Goal: Task Accomplishment & Management: Use online tool/utility

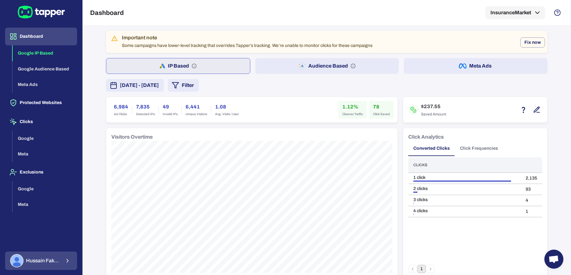
click at [62, 259] on button "Hussain Fakhruddin" at bounding box center [41, 261] width 72 height 18
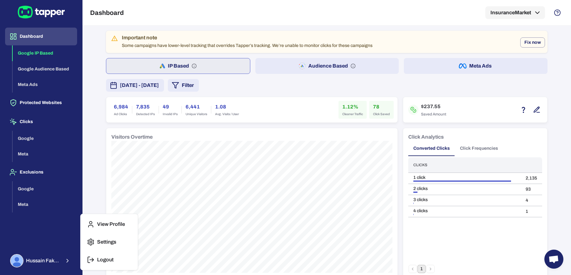
click at [99, 259] on p "Logout" at bounding box center [105, 260] width 17 height 6
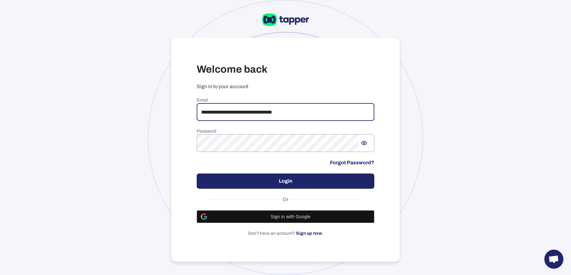
click at [251, 112] on input "**********" at bounding box center [286, 112] width 178 height 18
paste input "email"
click at [234, 108] on input "***" at bounding box center [286, 112] width 178 height 18
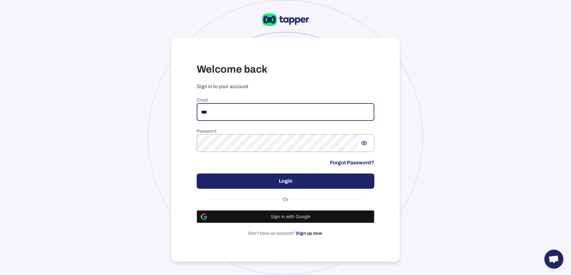
paste input "**********"
type input "**********"
click at [267, 177] on button "Login" at bounding box center [286, 181] width 178 height 15
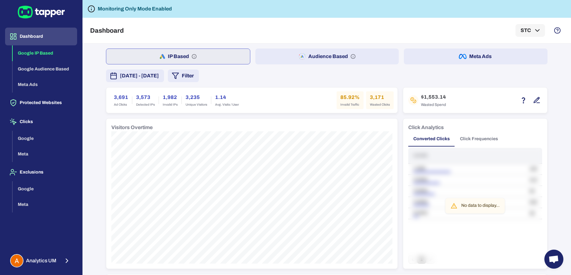
click at [421, 58] on button "Meta Ads" at bounding box center [476, 57] width 144 height 16
click at [224, 63] on button "IP Based" at bounding box center [178, 57] width 144 height 16
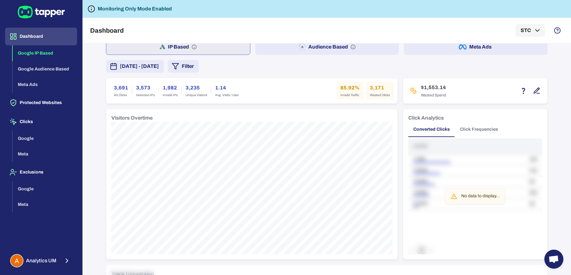
scroll to position [13, 0]
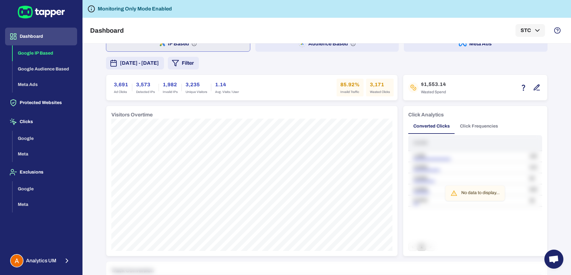
click at [159, 63] on span "[DATE] - [DATE]" at bounding box center [139, 63] width 39 height 8
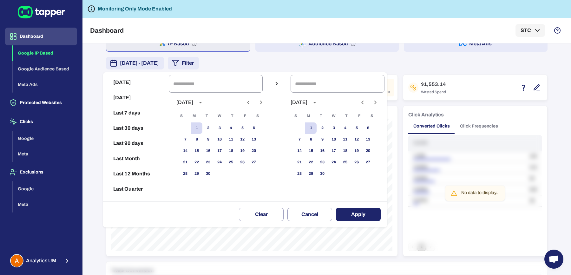
click at [250, 101] on icon "Previous month" at bounding box center [249, 103] width 8 height 8
click at [202, 175] on button "25" at bounding box center [196, 173] width 11 height 11
type input "**********"
click at [191, 184] on button "31" at bounding box center [185, 185] width 11 height 11
type input "**********"
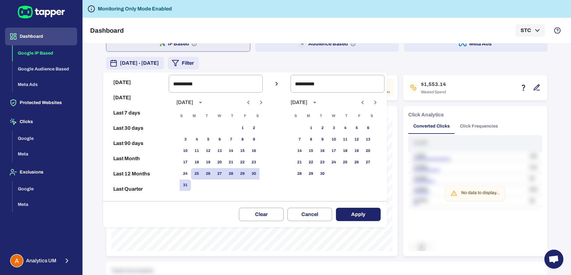
click at [368, 216] on button "Apply" at bounding box center [358, 214] width 45 height 13
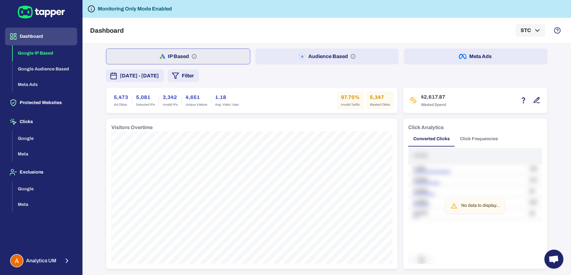
click at [149, 77] on span "[DATE] - [DATE]" at bounding box center [139, 76] width 39 height 8
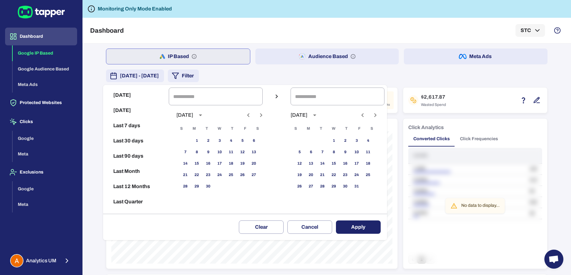
click at [252, 117] on icon "Previous month" at bounding box center [249, 115] width 8 height 8
click at [247, 178] on button "25" at bounding box center [242, 175] width 11 height 11
type input "**********"
click at [366, 117] on icon "Previous month" at bounding box center [363, 115] width 8 height 8
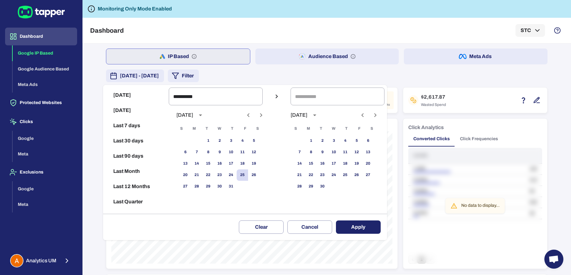
click at [366, 117] on icon "Previous month" at bounding box center [363, 115] width 8 height 8
click at [304, 198] on button "31" at bounding box center [299, 197] width 11 height 11
type input "**********"
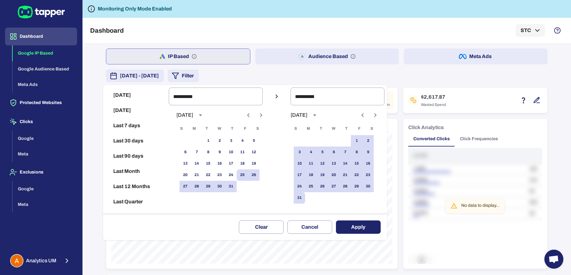
click at [360, 225] on button "Apply" at bounding box center [358, 227] width 45 height 13
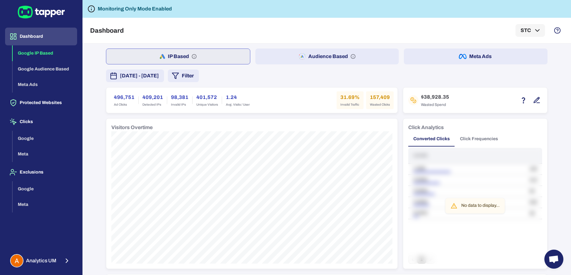
scroll to position [427, 0]
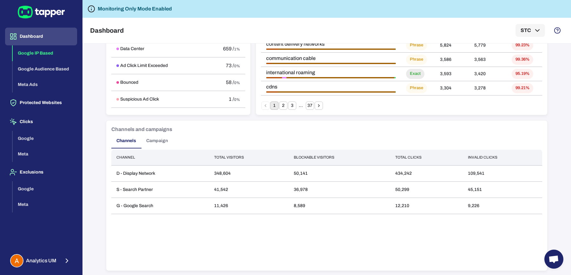
click at [160, 143] on button "Campaign" at bounding box center [157, 140] width 32 height 15
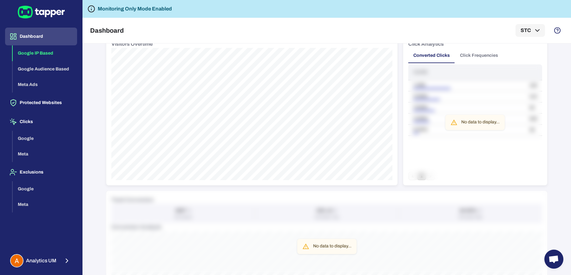
scroll to position [0, 0]
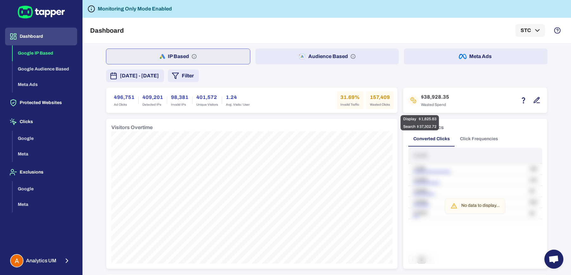
click at [533, 103] on icon "button" at bounding box center [537, 101] width 8 height 8
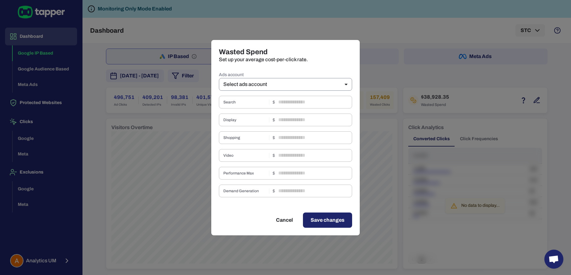
click at [304, 83] on body "Dashboard Google IP Based Google Audience Based Meta Ads Protected Websites Cli…" at bounding box center [285, 137] width 571 height 275
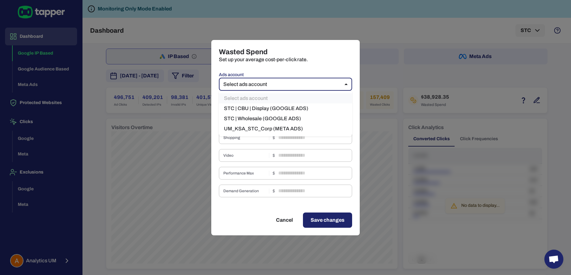
click at [369, 61] on div at bounding box center [285, 137] width 571 height 275
click at [369, 61] on div "Wasted Spend Set up your average cost-per-click rate. Ads account Select ads ac…" at bounding box center [285, 137] width 571 height 275
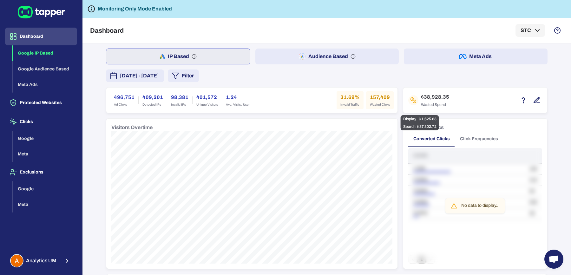
click at [533, 98] on icon "button" at bounding box center [537, 101] width 8 height 8
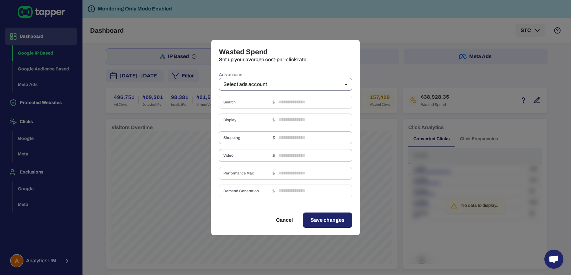
click at [315, 86] on body "Dashboard Google IP Based Google Audience Based Meta Ads Protected Websites Cli…" at bounding box center [285, 137] width 571 height 275
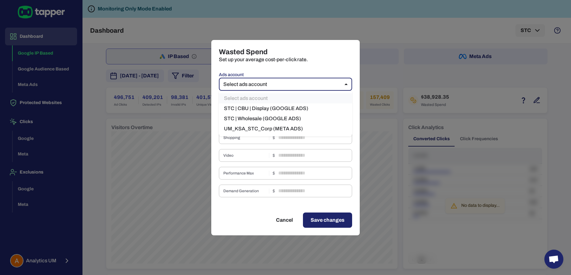
click at [286, 104] on li "STC | CBU | Display (GOOGLE ADS)" at bounding box center [285, 108] width 133 height 10
type input "***"
type input "****"
type input "*"
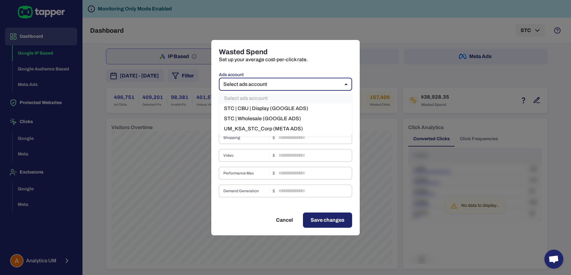
type input "*"
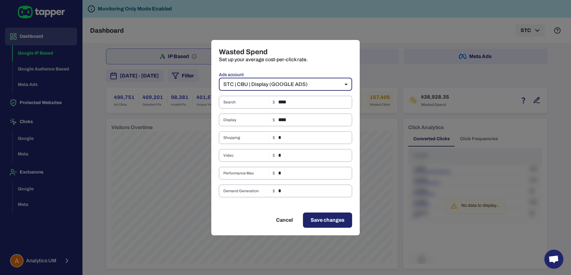
click at [308, 83] on body "Dashboard Google IP Based Google Audience Based Meta Ads Protected Websites Cli…" at bounding box center [285, 137] width 571 height 275
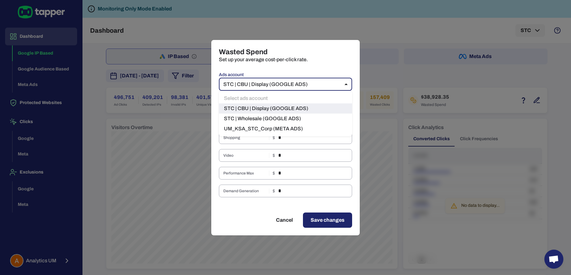
click at [284, 114] on li "STC | Wholesale (GOOGLE ADS)" at bounding box center [285, 119] width 133 height 10
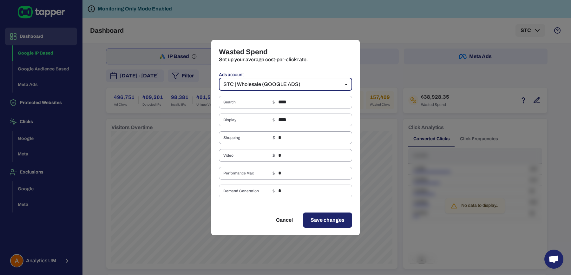
click at [287, 217] on button "Cancel" at bounding box center [285, 220] width 32 height 15
type input "**"
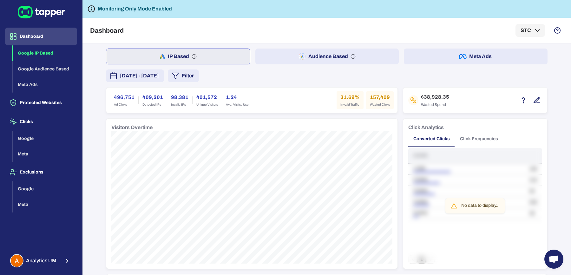
click at [159, 77] on span "[DATE] - [DATE]" at bounding box center [139, 76] width 39 height 8
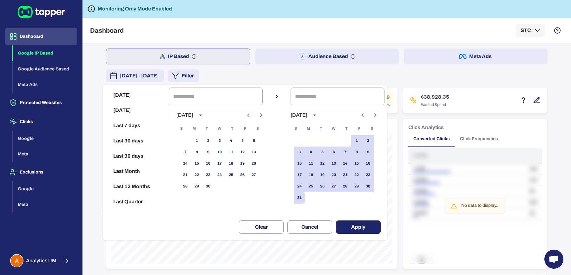
click at [256, 74] on div at bounding box center [285, 137] width 571 height 275
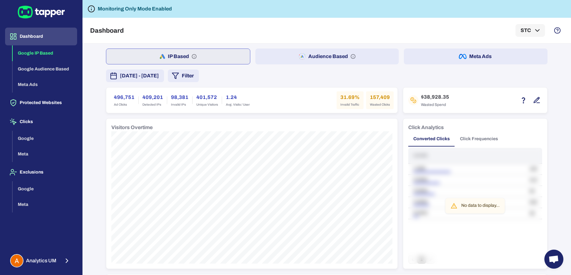
click at [199, 78] on button "Filter" at bounding box center [183, 76] width 31 height 13
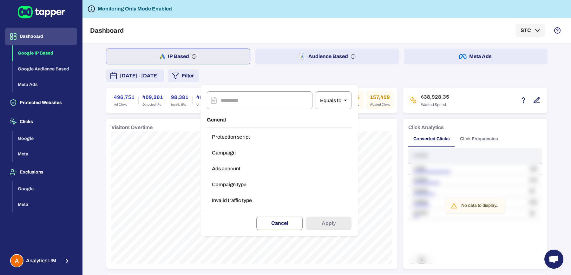
click at [233, 164] on button "Ads account" at bounding box center [279, 169] width 145 height 13
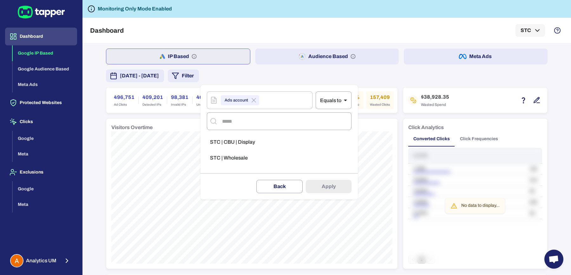
click at [244, 142] on span "STC | CBU | Display" at bounding box center [232, 142] width 45 height 6
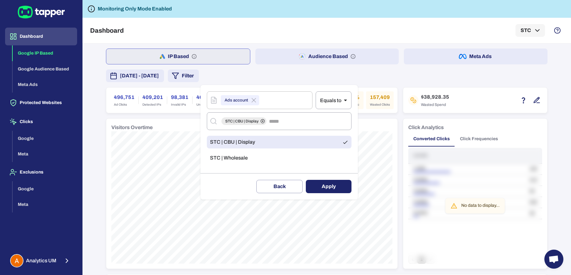
click at [326, 189] on button "Apply" at bounding box center [329, 186] width 46 height 13
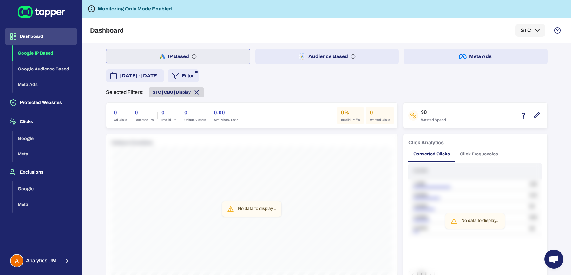
click at [176, 91] on span "STC | CBU | Display" at bounding box center [172, 92] width 38 height 5
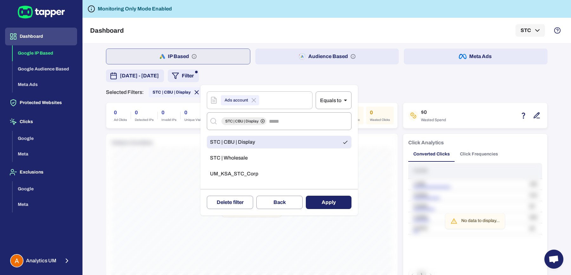
click at [240, 157] on span "STC | Wholesale" at bounding box center [229, 158] width 38 height 6
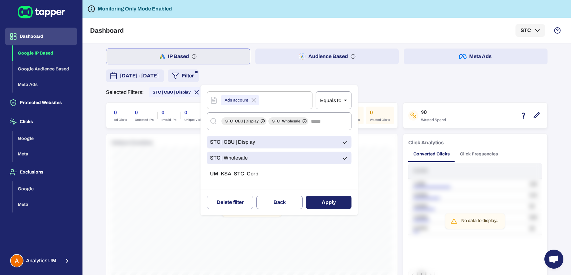
click at [243, 149] on ul "STC | CBU | Display STC | Wholesale UM_KSA_STC_Corp" at bounding box center [279, 159] width 145 height 53
click at [243, 142] on span "STC | CBU | Display" at bounding box center [232, 142] width 45 height 6
click at [312, 204] on button "Apply" at bounding box center [329, 202] width 46 height 13
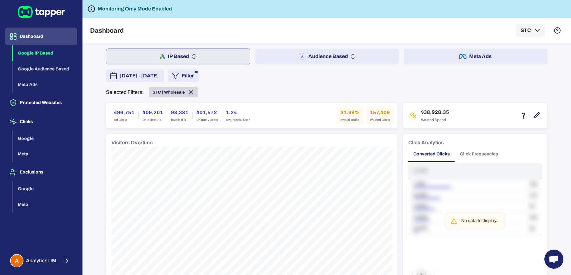
click at [163, 93] on span "STC | Wholesale" at bounding box center [169, 92] width 32 height 5
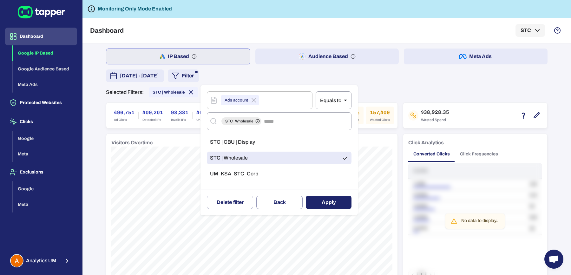
click at [234, 179] on li "UM_KSA_STC_Corp" at bounding box center [279, 174] width 145 height 13
click at [238, 158] on span "STC | Wholesale" at bounding box center [229, 158] width 38 height 6
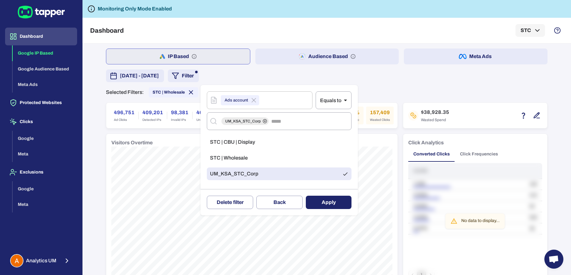
click at [334, 199] on button "Apply" at bounding box center [329, 202] width 46 height 13
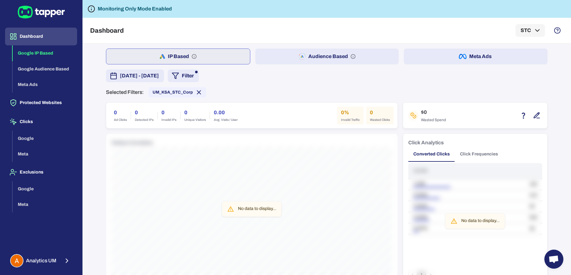
click at [174, 86] on div "[DATE] - [DATE] Filter Selected Filters: UM_KSA_STC_Corp" at bounding box center [327, 84] width 442 height 28
click at [174, 94] on span "UM_KSA_STC_Corp" at bounding box center [173, 92] width 40 height 5
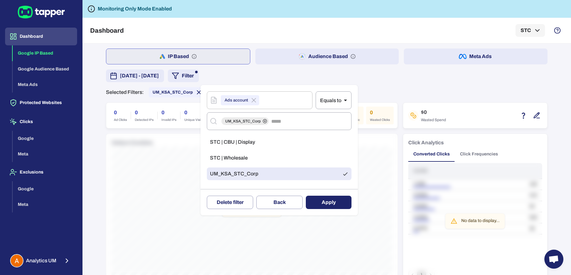
click at [230, 155] on span "STC | Wholesale" at bounding box center [229, 158] width 38 height 6
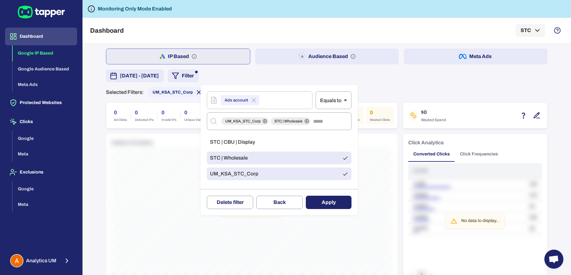
click at [233, 166] on ul "STC | CBU | Display STC | Wholesale UM_KSA_STC_Corp" at bounding box center [279, 159] width 145 height 53
click at [235, 176] on span "UM_KSA_STC_Corp" at bounding box center [234, 174] width 48 height 6
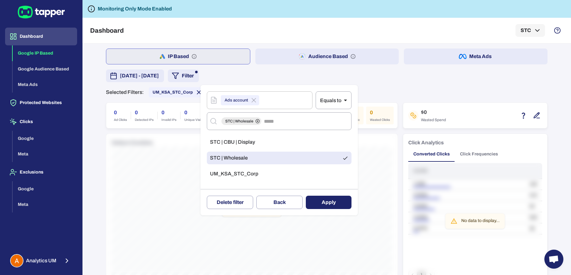
click at [350, 201] on button "Apply" at bounding box center [329, 202] width 46 height 13
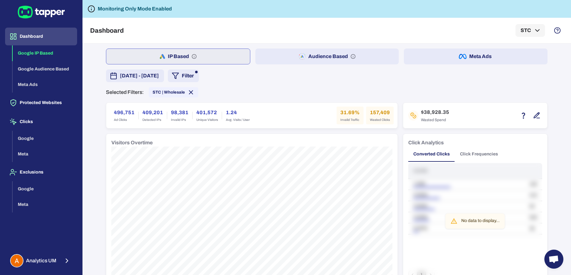
click at [199, 72] on button "Filter" at bounding box center [183, 76] width 31 height 13
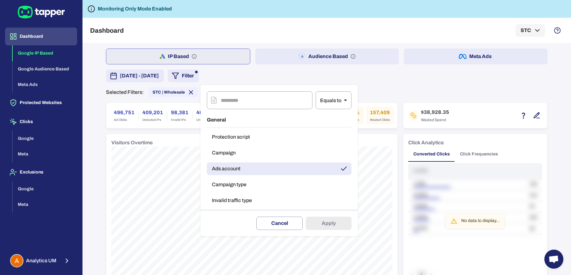
click at [242, 155] on button "Campaign" at bounding box center [279, 153] width 145 height 13
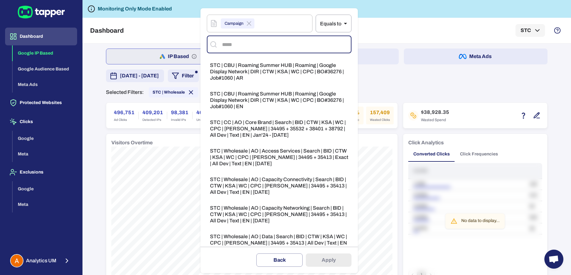
click at [257, 42] on input "text" at bounding box center [285, 44] width 128 height 12
type input "***"
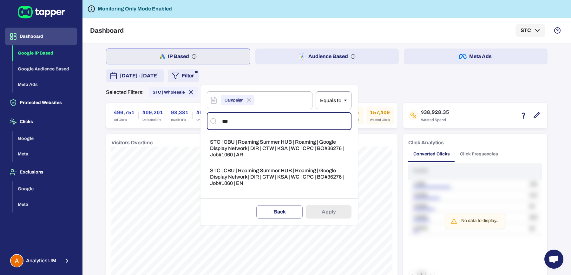
click at [290, 140] on span "STC | CBU | Roaming Summer HUB | Roaming | Google Display Network | DIR | CTW |…" at bounding box center [279, 148] width 138 height 19
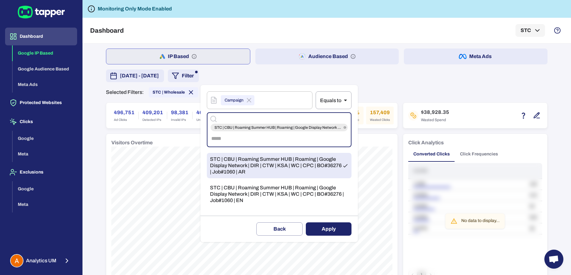
click at [272, 199] on span "STC | CBU | Roaming Summer HUB | Roaming | Google Display Network | DIR | CTW |…" at bounding box center [279, 194] width 138 height 19
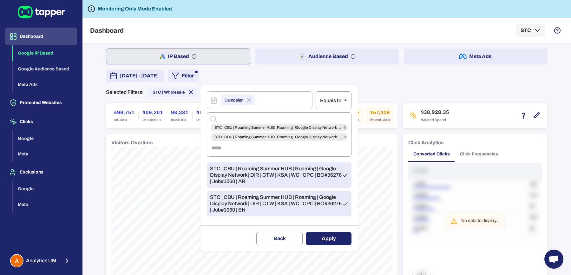
click at [320, 230] on div "Delete filter Back Apply" at bounding box center [279, 238] width 157 height 26
click at [320, 231] on div "Delete filter Back Apply" at bounding box center [279, 238] width 157 height 26
click at [323, 235] on button "Apply" at bounding box center [329, 238] width 46 height 13
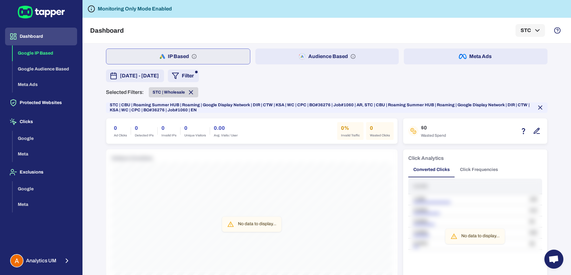
click at [189, 90] on icon at bounding box center [191, 92] width 7 height 7
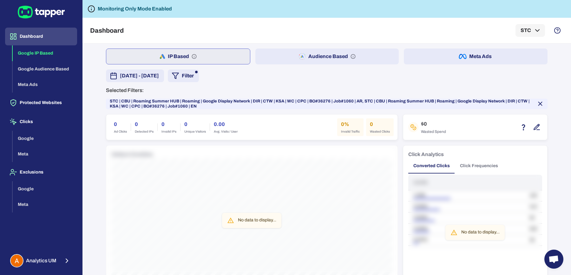
click at [177, 97] on div "Selected Filters: STC | CBU | Roaming Summer HUB | Roaming | Google Display Net…" at bounding box center [327, 98] width 442 height 22
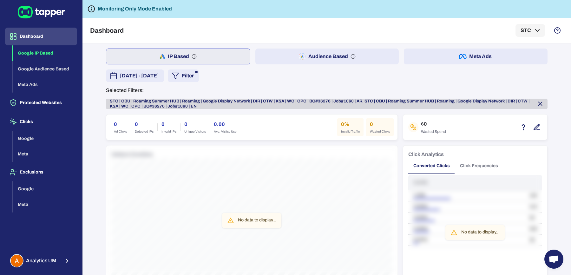
click at [177, 101] on span "STC | CBU | Roaming Summer HUB | Roaming | Google Display Network | DIR | CTW |…" at bounding box center [322, 104] width 425 height 10
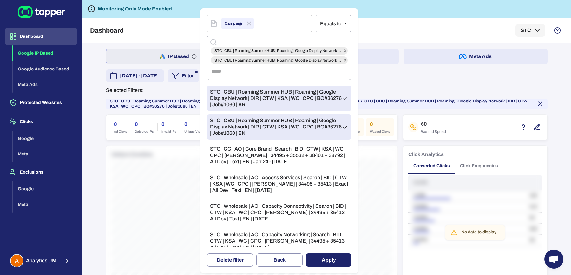
click at [321, 102] on span "STC | CBU | Roaming Summer HUB | Roaming | Google Display Network | DIR | CTW |…" at bounding box center [276, 98] width 132 height 19
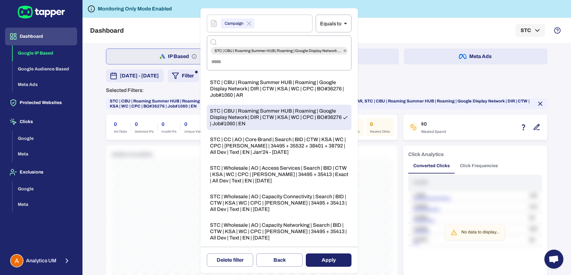
click at [311, 123] on span "STC | CBU | Roaming Summer HUB | Roaming | Google Display Network | DIR | CTW |…" at bounding box center [276, 117] width 132 height 19
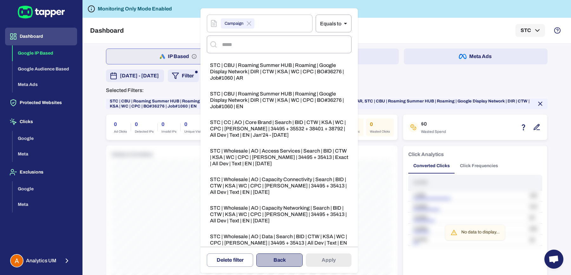
click at [279, 264] on button "Back" at bounding box center [280, 260] width 46 height 13
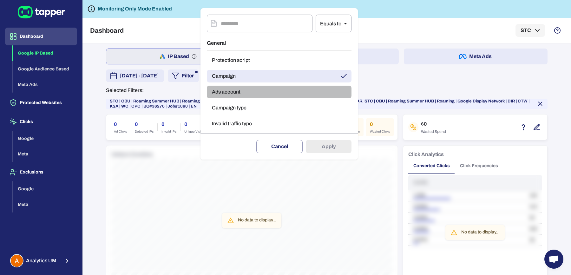
click at [246, 90] on button "Ads account" at bounding box center [279, 92] width 145 height 13
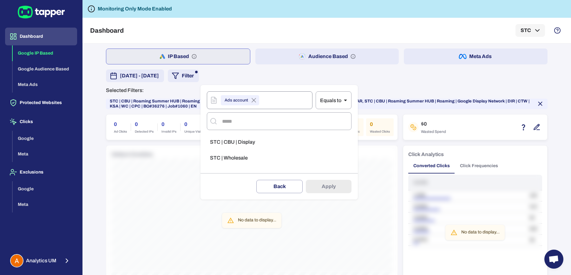
click at [254, 103] on icon at bounding box center [254, 101] width 8 height 8
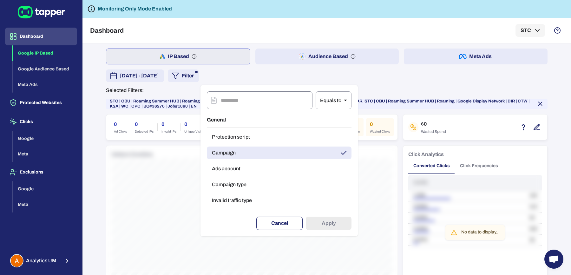
click at [293, 217] on button "Cancel" at bounding box center [280, 223] width 46 height 13
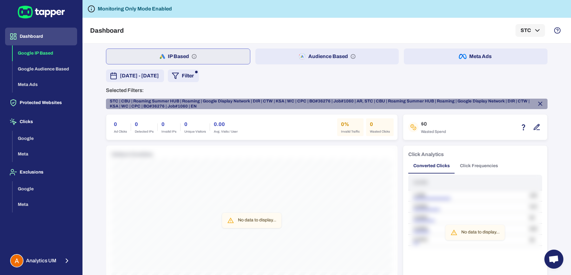
click at [189, 101] on span "STC | CBU | Roaming Summer HUB | Roaming | Google Display Network | DIR | CTW |…" at bounding box center [322, 104] width 425 height 10
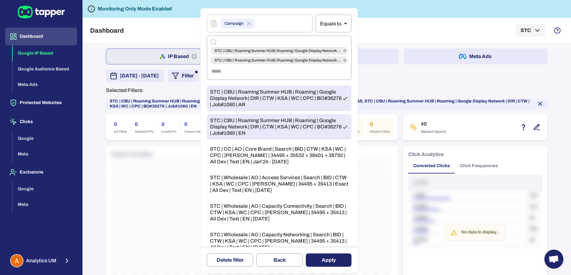
click at [284, 130] on span "STC | CBU | Roaming Summer HUB | Roaming | Google Display Network | DIR | CTW |…" at bounding box center [276, 126] width 132 height 19
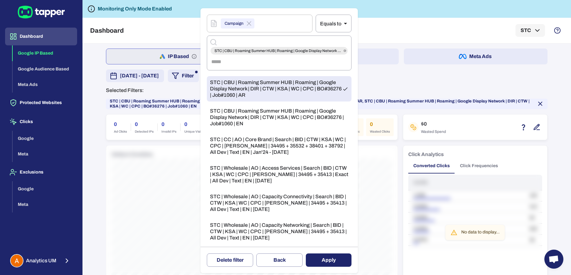
click at [283, 95] on span "STC | CBU | Roaming Summer HUB | Roaming | Google Display Network | DIR | CTW |…" at bounding box center [276, 88] width 132 height 19
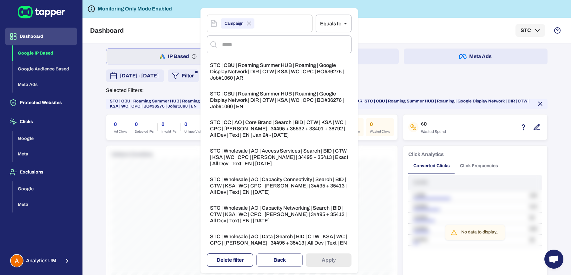
click at [242, 264] on span "filter" at bounding box center [238, 261] width 10 height 8
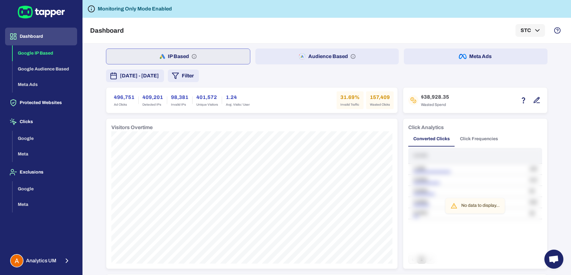
click at [199, 71] on button "Filter" at bounding box center [183, 76] width 31 height 13
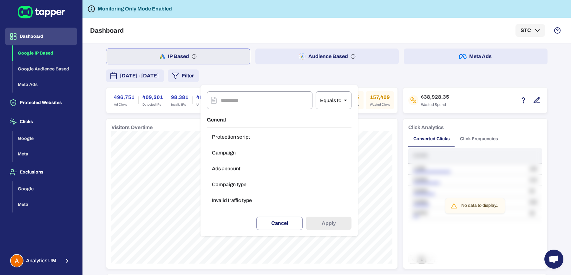
click at [238, 168] on button "Ads account" at bounding box center [279, 169] width 145 height 13
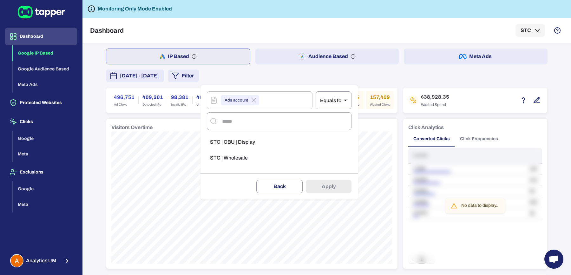
click at [277, 179] on div "Delete filter Back Apply" at bounding box center [279, 186] width 157 height 26
click at [277, 185] on button "Back" at bounding box center [280, 186] width 46 height 13
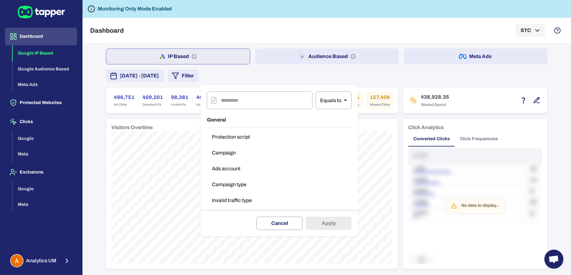
click at [271, 185] on button "Campaign type" at bounding box center [279, 184] width 145 height 13
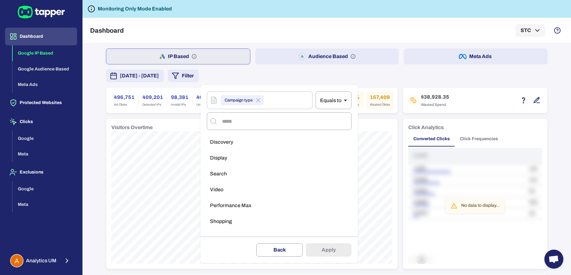
click at [260, 161] on li "Display" at bounding box center [279, 158] width 145 height 13
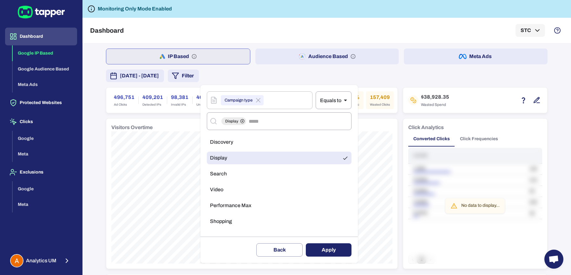
click at [329, 248] on button "Apply" at bounding box center [329, 250] width 46 height 13
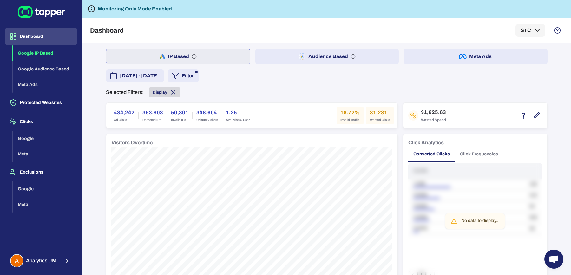
click at [172, 91] on icon at bounding box center [173, 92] width 3 height 3
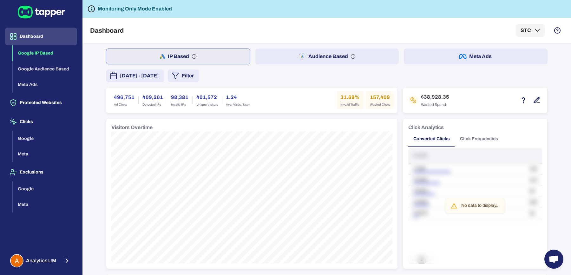
click at [199, 78] on button "Filter" at bounding box center [183, 76] width 31 height 13
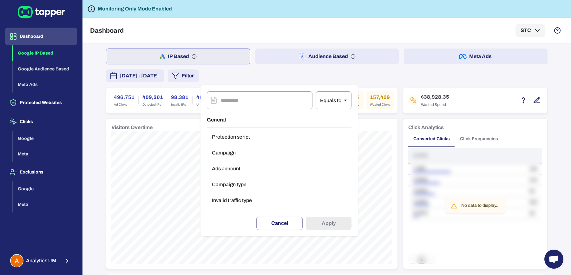
click at [239, 189] on button "Campaign type" at bounding box center [279, 184] width 145 height 13
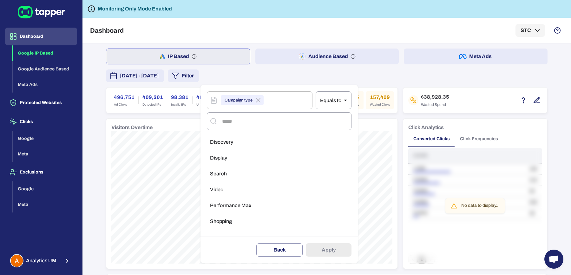
click at [238, 174] on li "Search" at bounding box center [279, 174] width 145 height 13
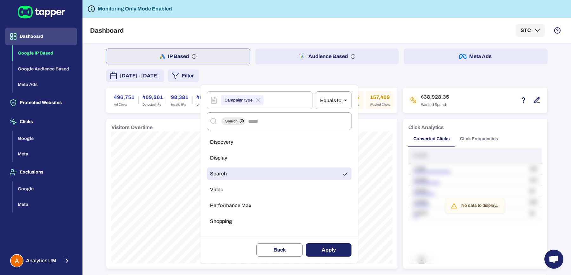
click at [327, 249] on button "Apply" at bounding box center [329, 250] width 46 height 13
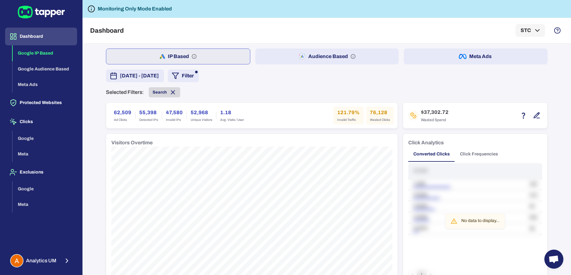
click at [170, 90] on icon at bounding box center [173, 92] width 7 height 7
